Goal: Task Accomplishment & Management: Manage account settings

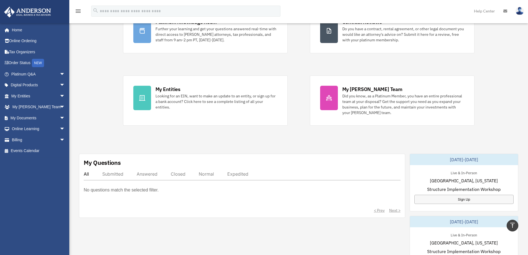
scroll to position [64, 0]
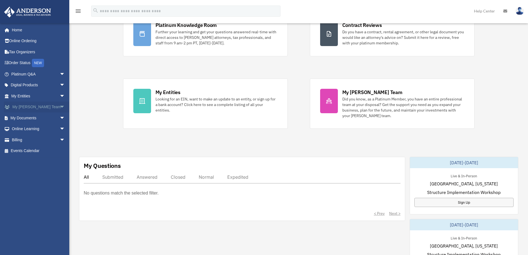
click at [35, 107] on link "My [PERSON_NAME] Team arrow_drop_down" at bounding box center [39, 106] width 70 height 11
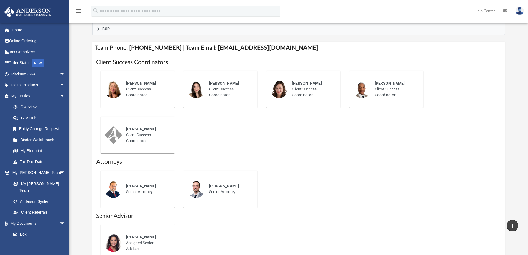
scroll to position [189, 0]
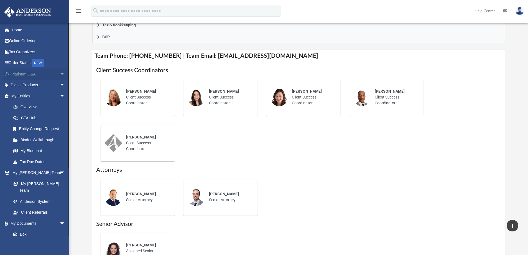
click at [60, 72] on span "arrow_drop_down" at bounding box center [65, 73] width 11 height 11
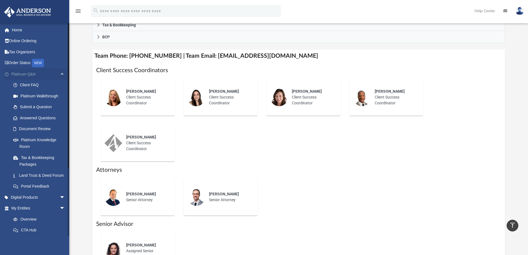
click at [60, 72] on span "arrow_drop_up" at bounding box center [65, 73] width 11 height 11
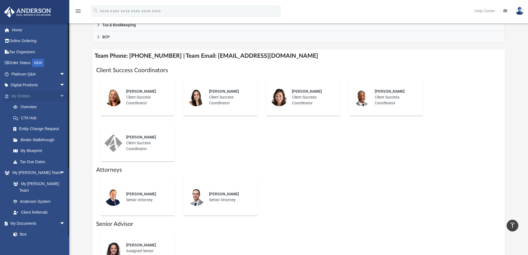
click at [60, 94] on span "arrow_drop_down" at bounding box center [65, 95] width 11 height 11
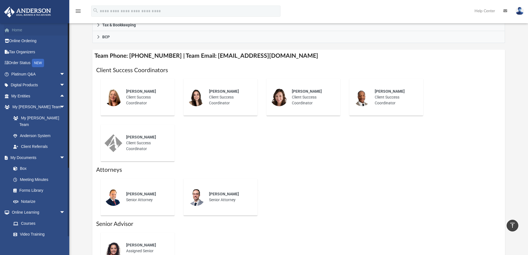
click at [17, 27] on link "Home" at bounding box center [39, 29] width 70 height 11
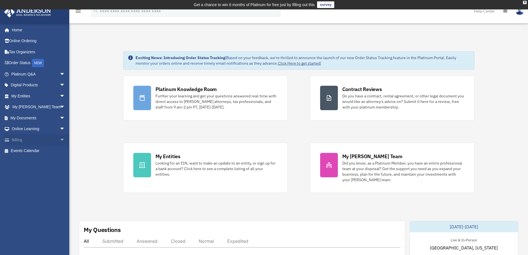
click at [60, 137] on span "arrow_drop_down" at bounding box center [65, 139] width 11 height 11
click at [37, 150] on link "$ Open Invoices" at bounding box center [41, 150] width 66 height 11
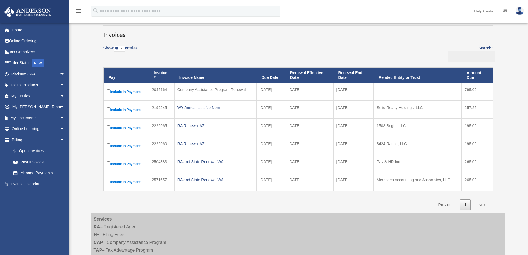
scroll to position [50, 0]
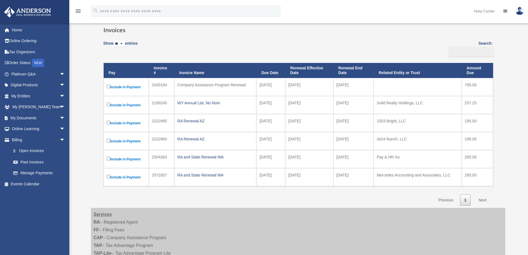
click at [520, 9] on img at bounding box center [519, 11] width 8 height 8
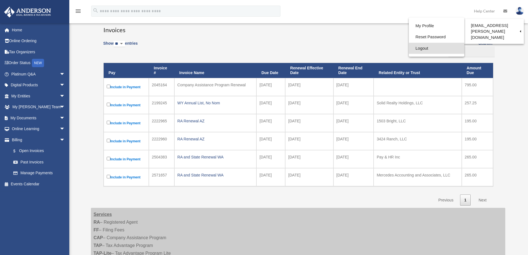
click at [409, 47] on link "Logout" at bounding box center [436, 48] width 55 height 11
